Goal: Information Seeking & Learning: Learn about a topic

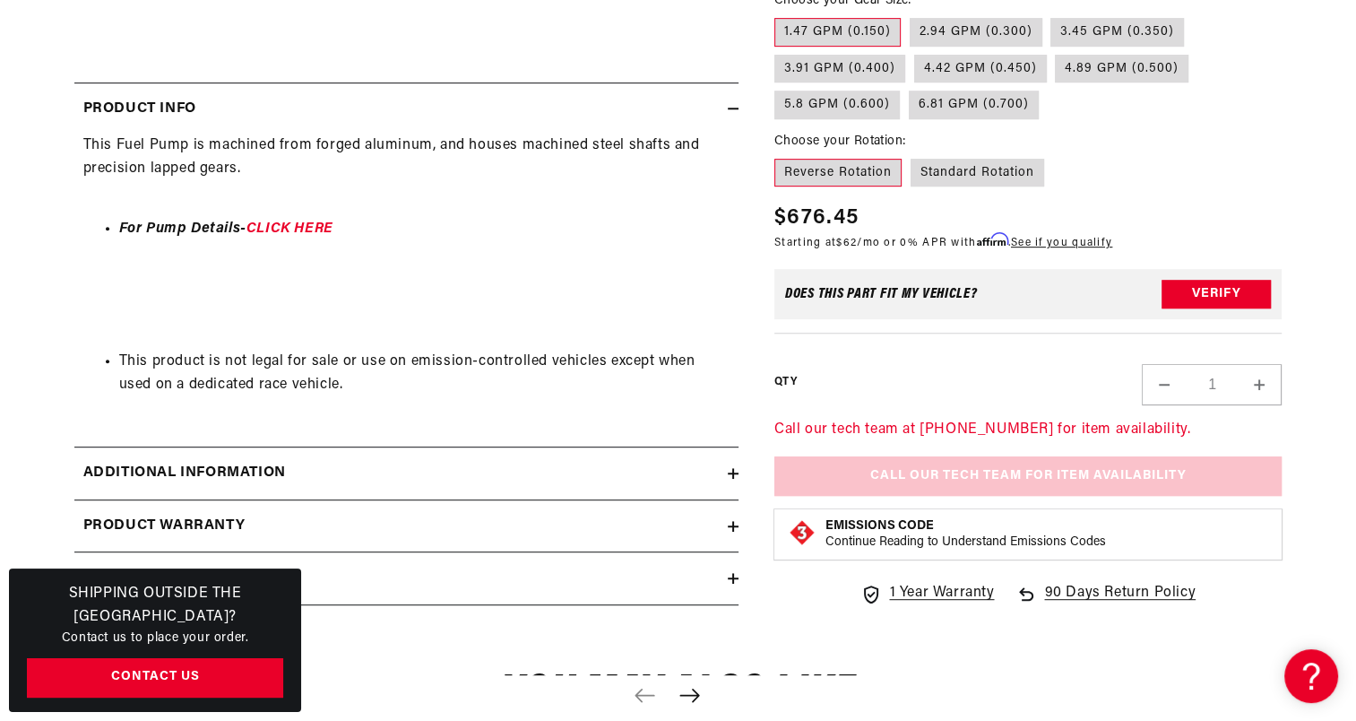
scroll to position [861, 0]
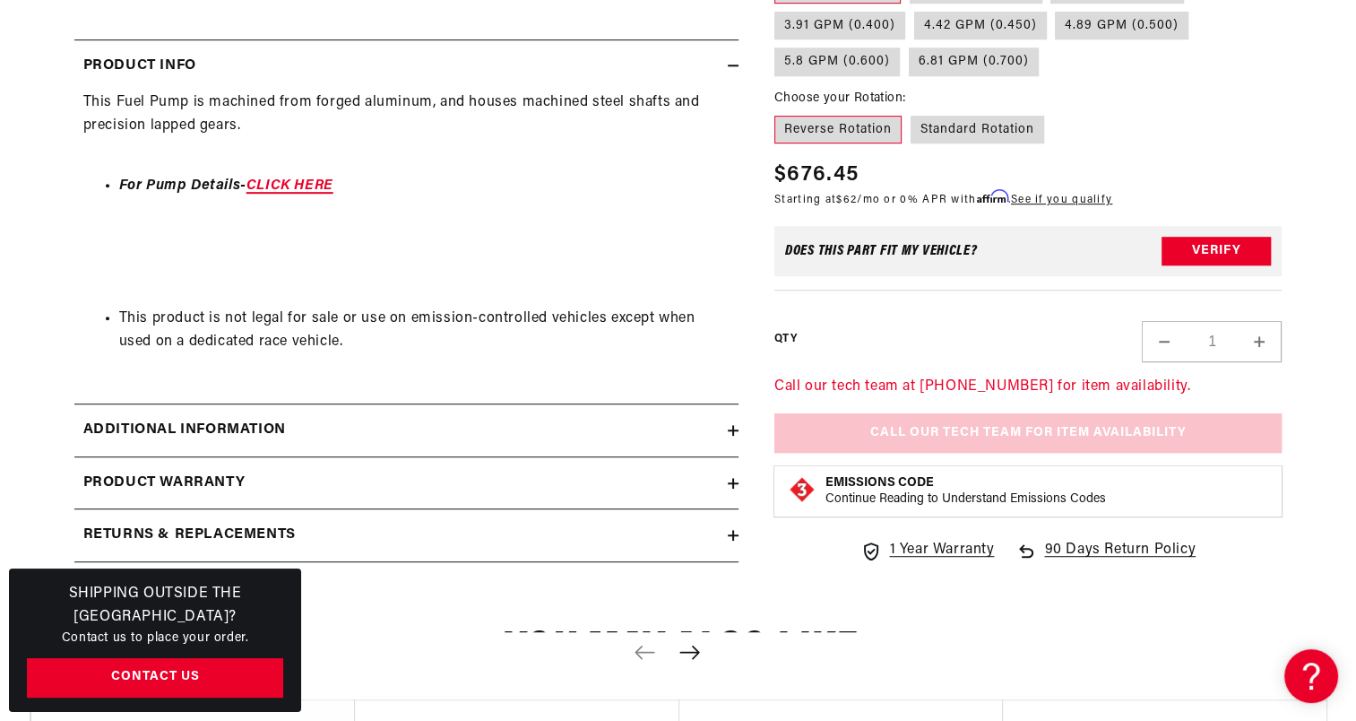
drag, startPoint x: 292, startPoint y: 178, endPoint x: 292, endPoint y: 187, distance: 9.9
click at [292, 187] on li "For Pump Details- CLICK HERE" at bounding box center [424, 186] width 611 height 23
click at [292, 187] on link "CLICK HERE" at bounding box center [290, 185] width 87 height 14
